Goal: Information Seeking & Learning: Learn about a topic

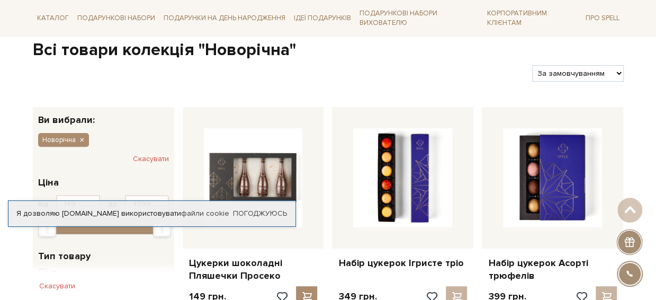
click at [341, 65] on div at bounding box center [279, 73] width 500 height 16
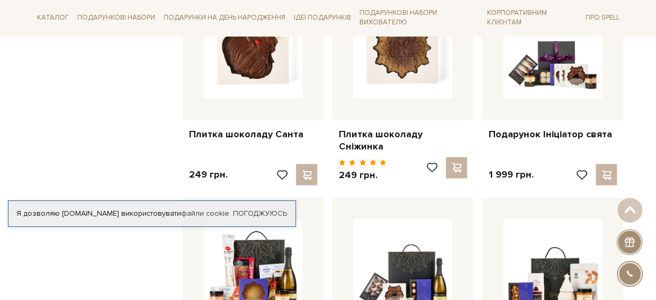
scroll to position [901, 0]
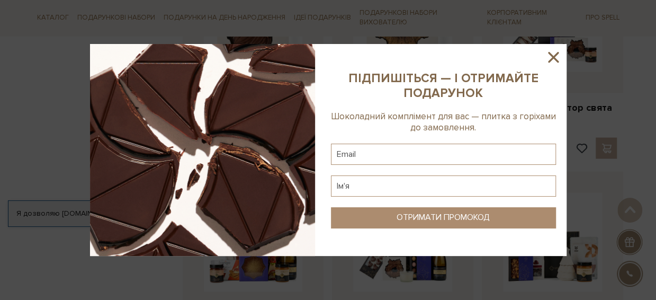
click at [549, 58] on icon at bounding box center [554, 57] width 18 height 18
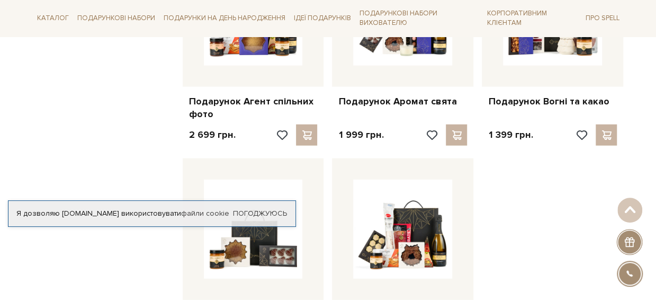
scroll to position [1165, 0]
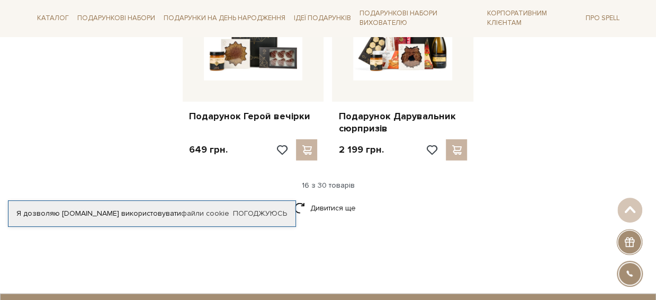
scroll to position [1430, 0]
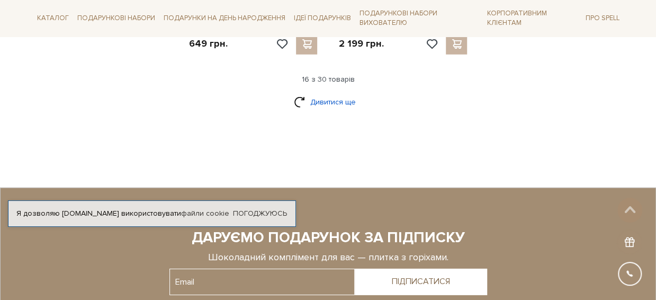
click at [337, 111] on link "Дивитися ще" at bounding box center [328, 102] width 69 height 19
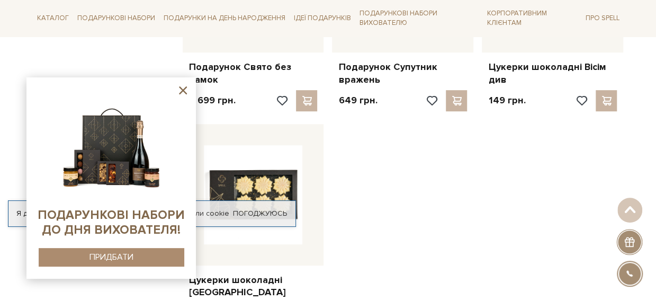
scroll to position [2384, 0]
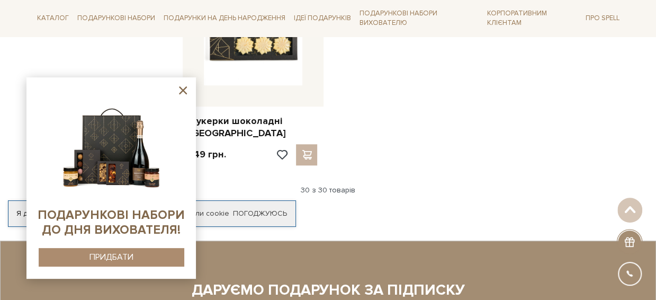
click at [182, 93] on icon at bounding box center [182, 90] width 13 height 13
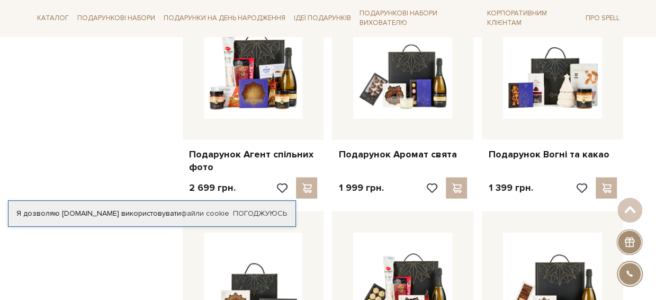
scroll to position [1059, 0]
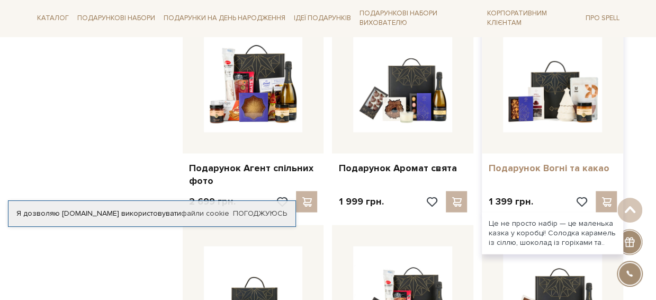
click at [563, 174] on link "Подарунок Вогні та какао" at bounding box center [552, 168] width 129 height 12
